Goal: Information Seeking & Learning: Learn about a topic

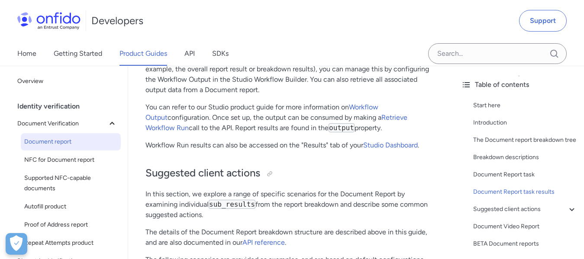
scroll to position [4475, 0]
click at [377, 116] on link "Workflow Output" at bounding box center [261, 112] width 233 height 19
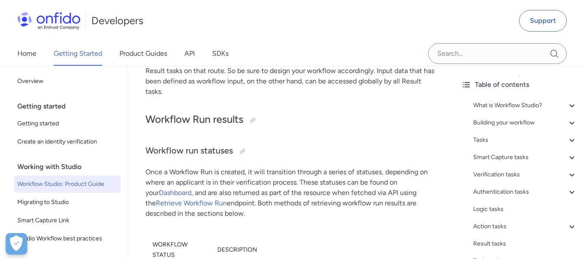
scroll to position [17769, 0]
